Goal: Find specific page/section: Find specific page/section

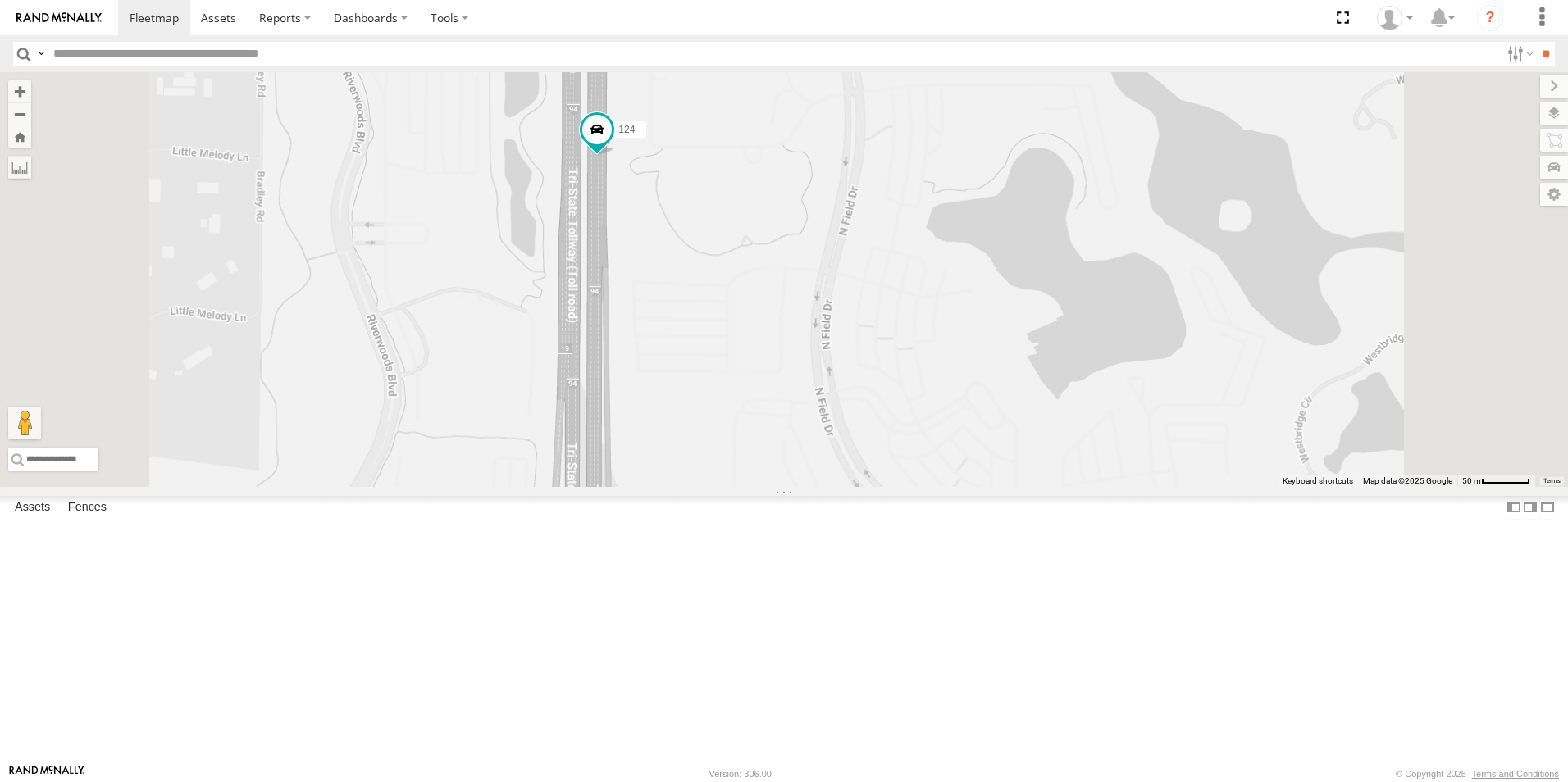
drag, startPoint x: 889, startPoint y: 166, endPoint x: 858, endPoint y: 356, distance: 192.5
click at [865, 374] on div "4449 111 119 126 - [PERSON_NAME] 121- [PERSON_NAME] 120 - 125 - [PERSON_NAME] 1…" at bounding box center [784, 279] width 1568 height 415
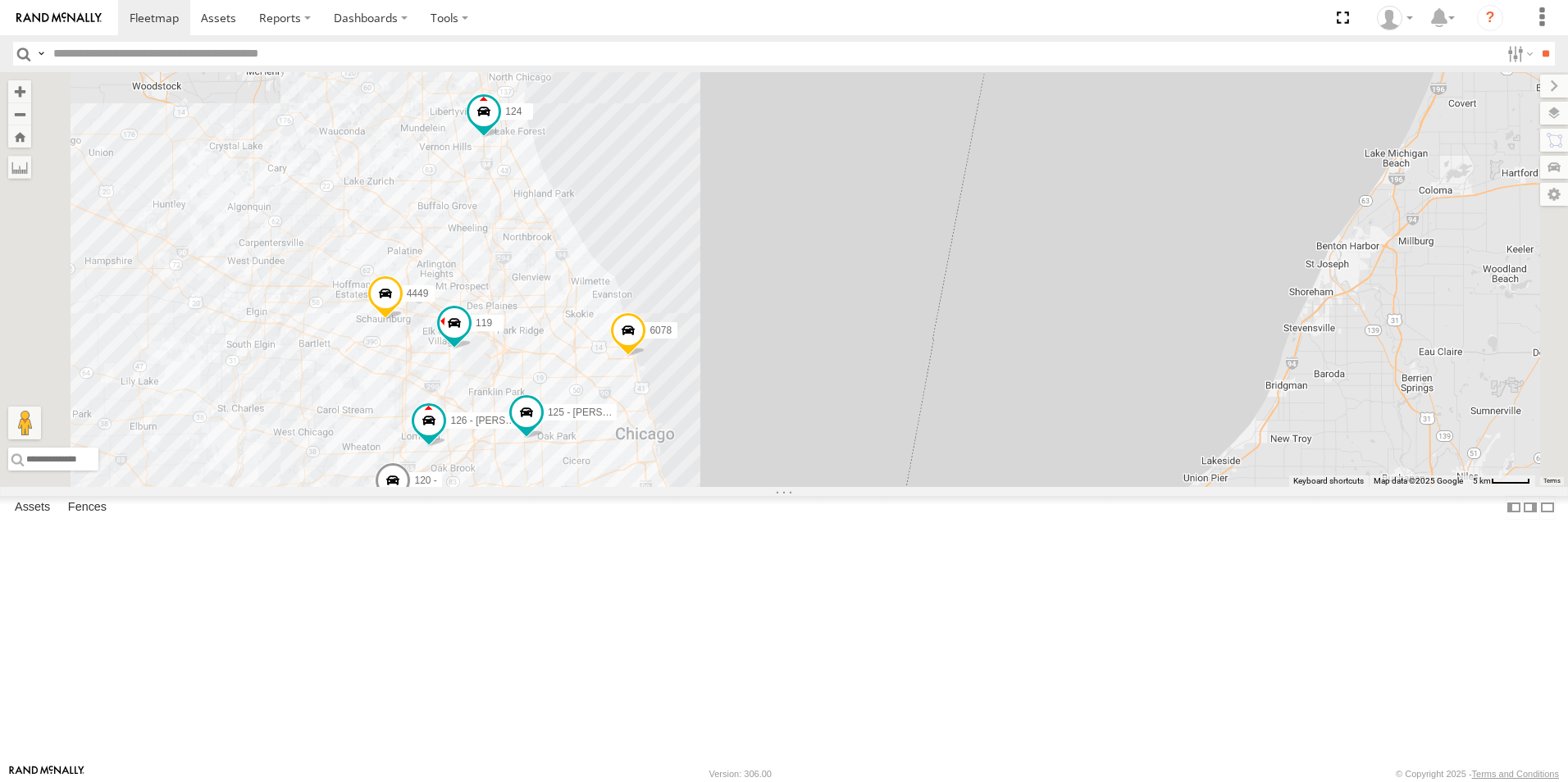
click at [47, 11] on link at bounding box center [59, 18] width 118 height 36
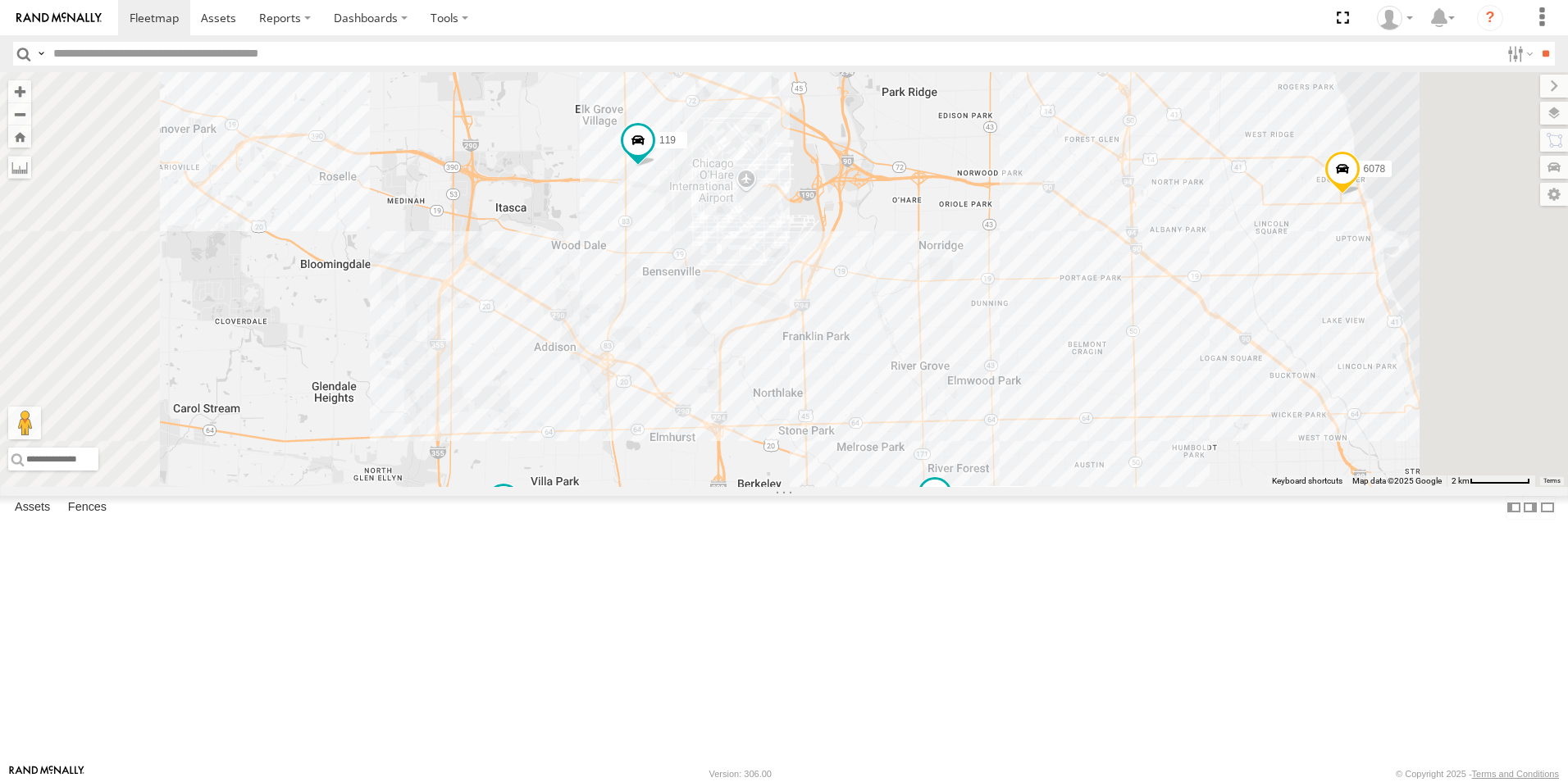
click at [72, 5] on link at bounding box center [59, 18] width 118 height 36
